Goal: Transaction & Acquisition: Purchase product/service

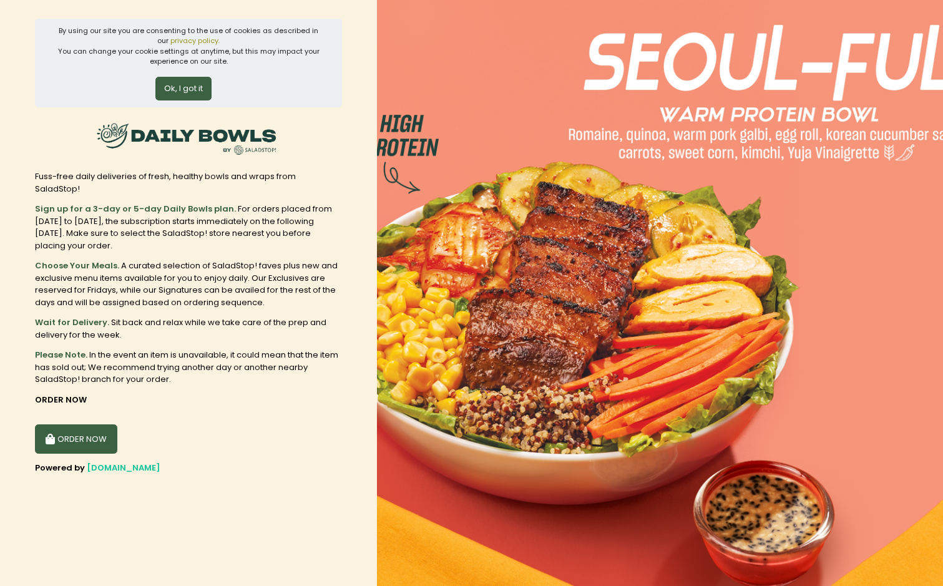
click at [440, 354] on img at bounding box center [660, 293] width 566 height 586
click at [202, 90] on button "Ok, I got it" at bounding box center [183, 89] width 56 height 24
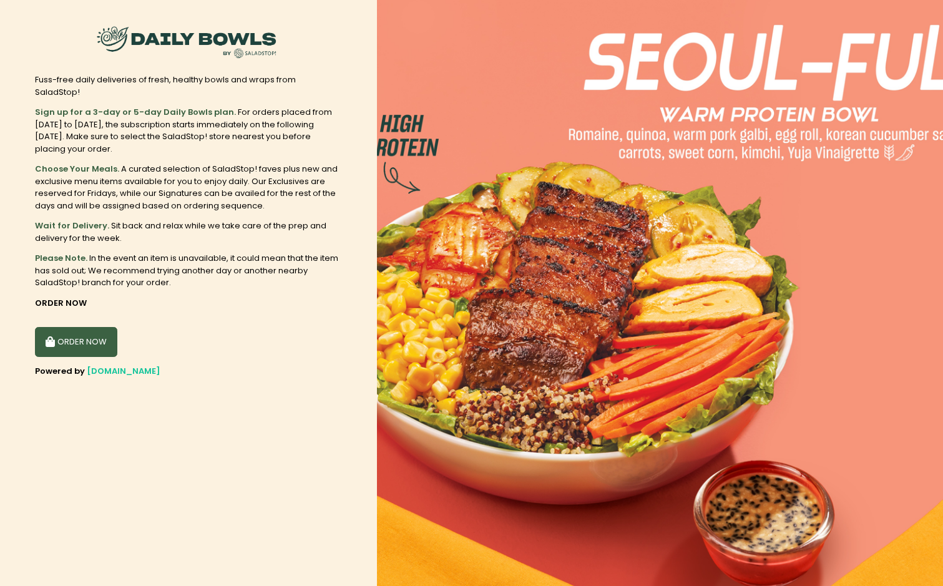
click at [101, 327] on button "ORDER NOW" at bounding box center [76, 342] width 82 height 30
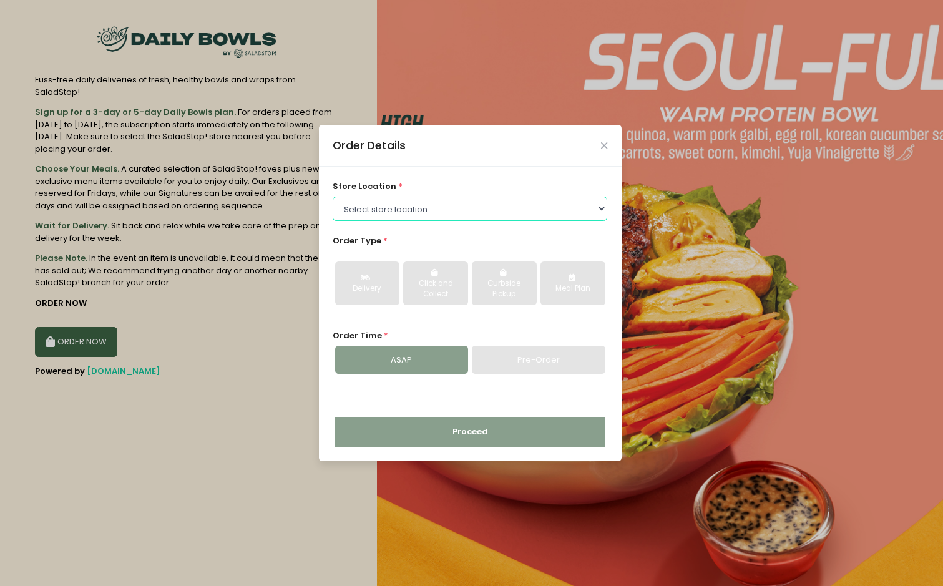
select select "6602509e51b8268a02bc8539"
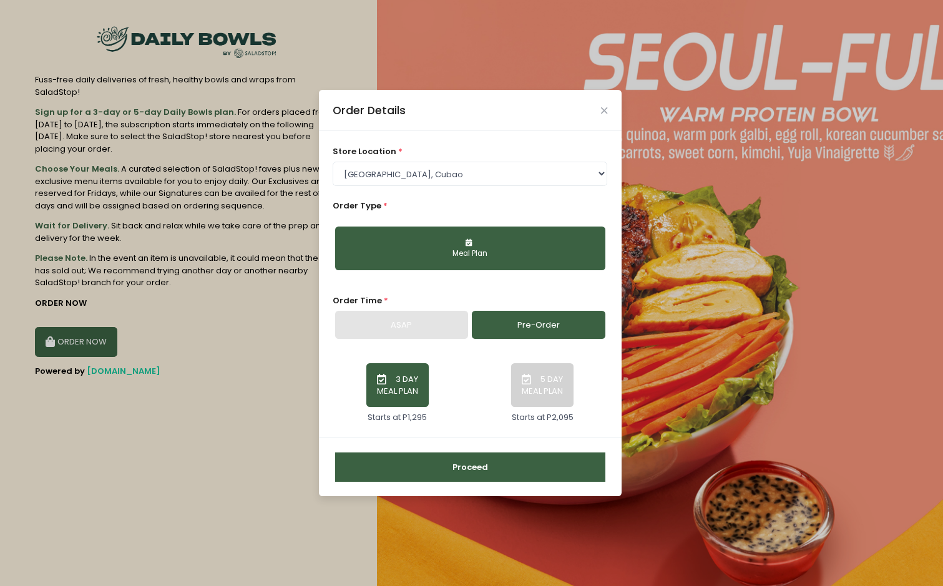
click at [549, 376] on button "5 DAY MEAL PLAN" at bounding box center [542, 385] width 62 height 44
click at [509, 462] on button "Proceed" at bounding box center [470, 467] width 270 height 30
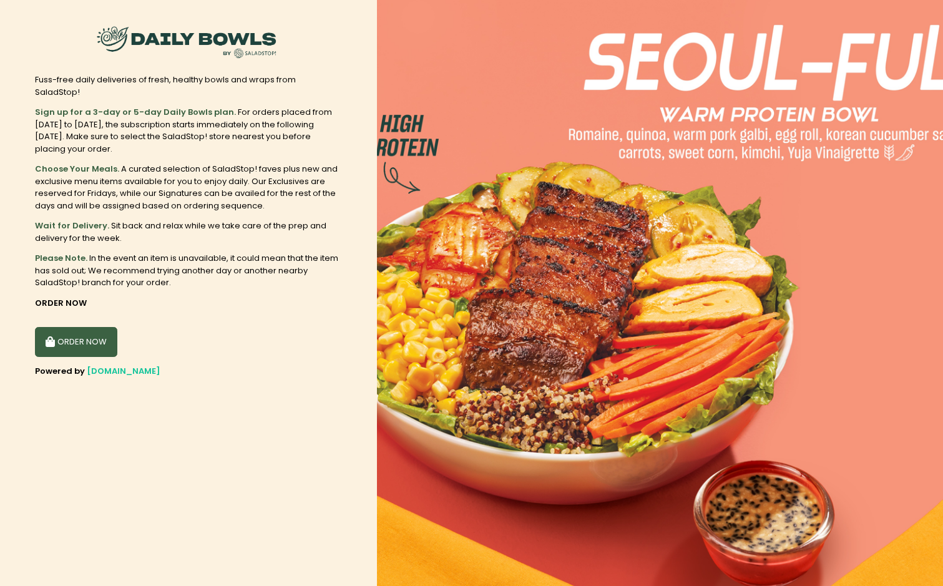
click at [90, 327] on button "ORDER NOW" at bounding box center [76, 342] width 82 height 30
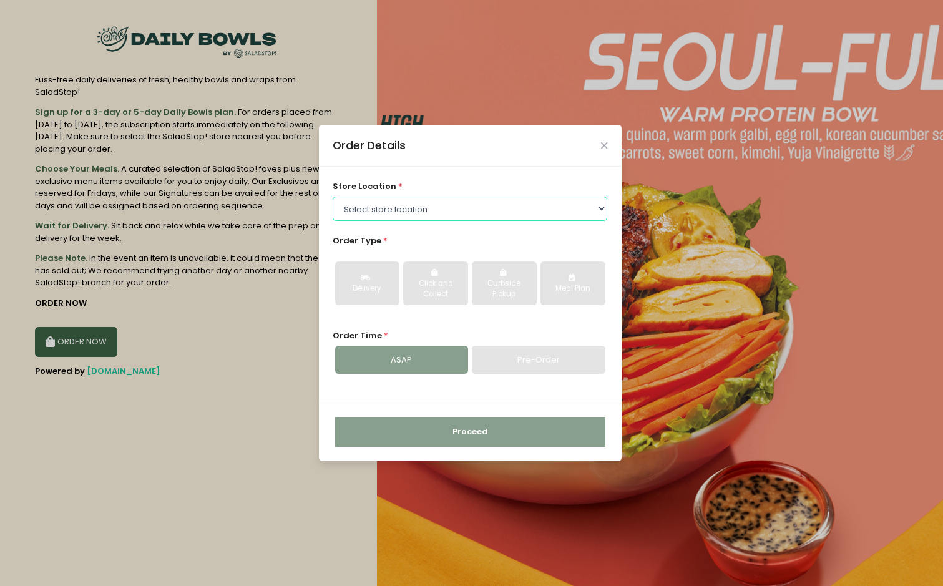
select select "6602509e51b8268a02bc8539"
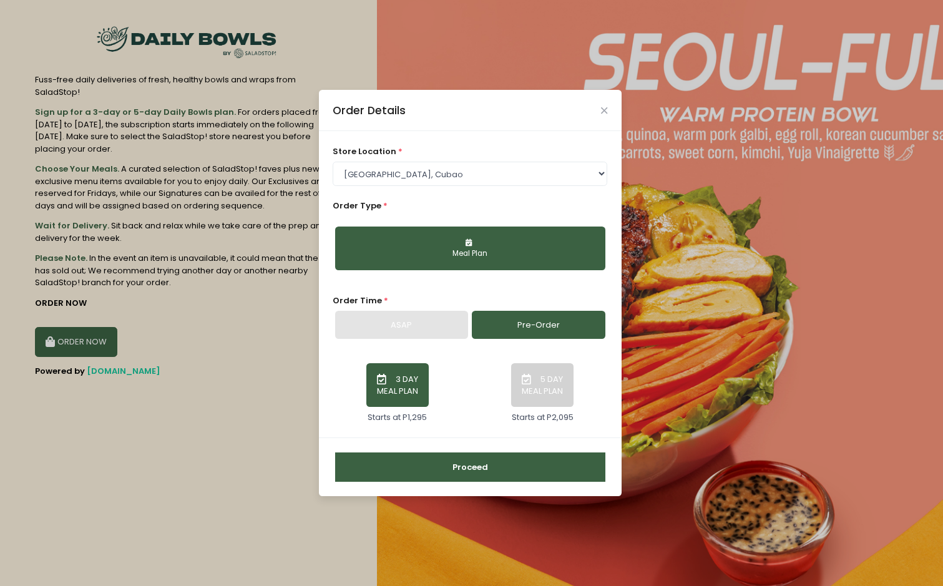
click at [426, 327] on div "ASAP" at bounding box center [401, 325] width 133 height 29
click at [420, 477] on button "Proceed" at bounding box center [470, 467] width 270 height 30
